Goal: Task Accomplishment & Management: Use online tool/utility

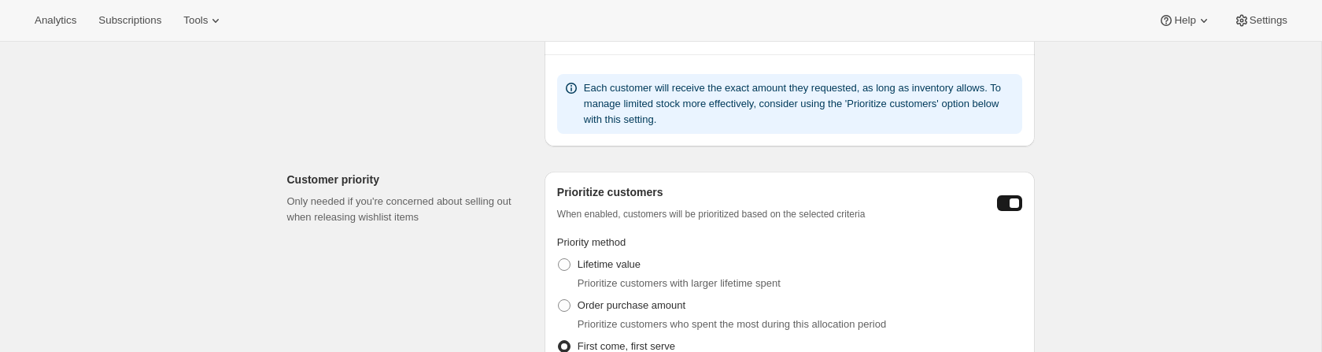
scroll to position [793, 0]
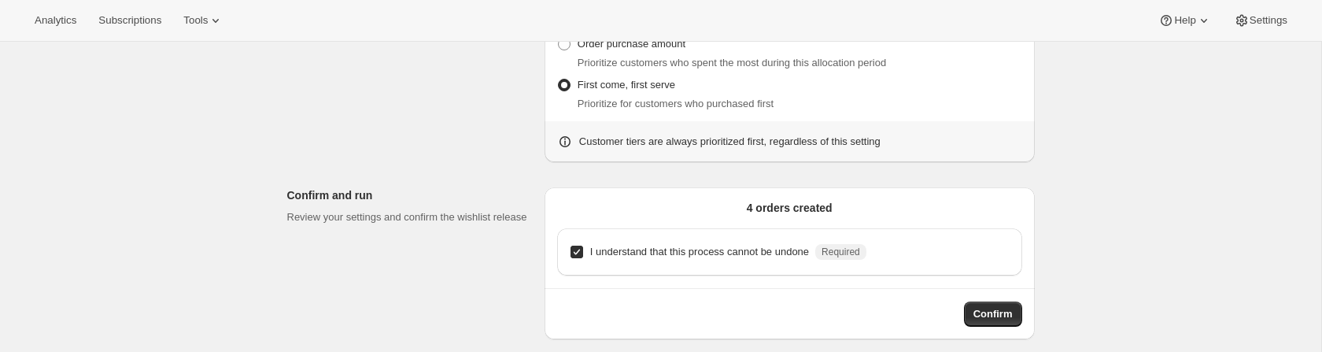
click at [977, 300] on div "4 orders created I understand that this process cannot be undone Required Confi…" at bounding box center [789, 263] width 465 height 127
click at [978, 311] on span "Confirm" at bounding box center [993, 314] width 39 height 16
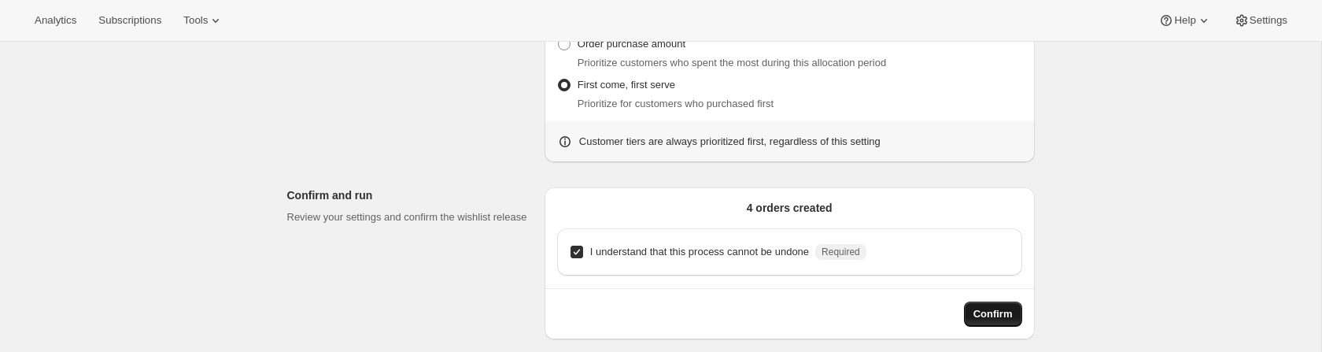
click at [978, 311] on span "Confirm" at bounding box center [993, 314] width 39 height 16
